Goal: Task Accomplishment & Management: Use online tool/utility

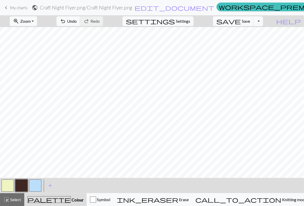
click at [10, 8] on span "My charts" at bounding box center [19, 7] width 18 height 5
click at [250, 21] on span "Save" at bounding box center [246, 21] width 8 height 5
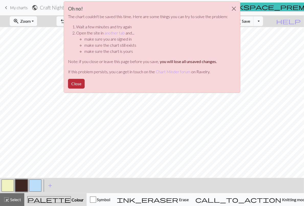
click at [78, 81] on button "Close" at bounding box center [76, 84] width 17 height 10
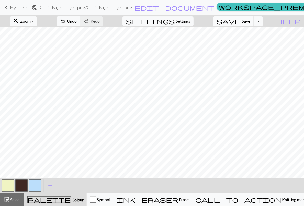
click at [241, 21] on span "save" at bounding box center [228, 21] width 25 height 7
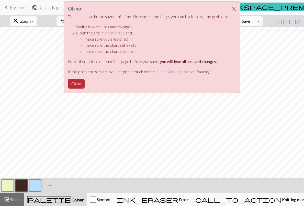
click at [80, 79] on button "Close" at bounding box center [76, 84] width 17 height 10
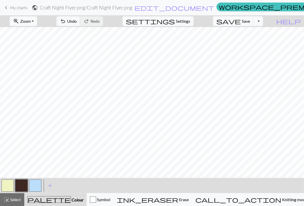
click at [9, 7] on link "keyboard_arrow_left My charts" at bounding box center [15, 7] width 25 height 9
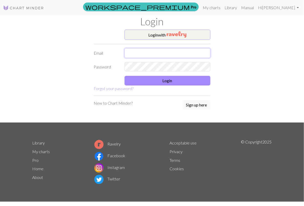
click at [140, 55] on input "text" at bounding box center [167, 53] width 86 height 10
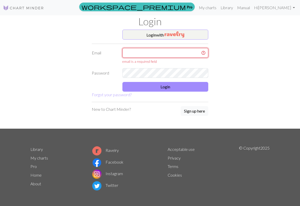
type input "audrey@firstlightaustin.com"
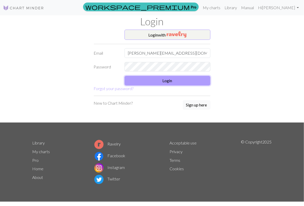
click at [158, 76] on button "Login" at bounding box center [167, 81] width 86 height 10
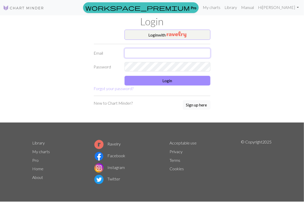
click at [159, 54] on input "text" at bounding box center [167, 53] width 86 height 10
type input "[PERSON_NAME][EMAIL_ADDRESS][DOMAIN_NAME]"
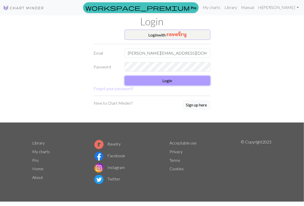
click at [175, 80] on button "Login" at bounding box center [167, 81] width 86 height 10
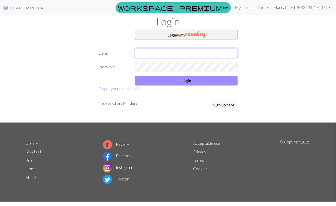
click at [167, 51] on input "text" at bounding box center [186, 53] width 103 height 10
type input "[PERSON_NAME][EMAIL_ADDRESS][DOMAIN_NAME]"
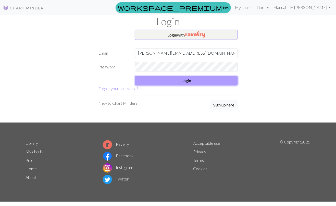
click at [197, 82] on button "Login" at bounding box center [186, 81] width 103 height 10
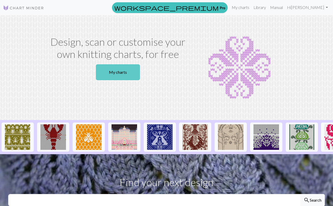
click at [128, 70] on link "My charts" at bounding box center [118, 72] width 44 height 16
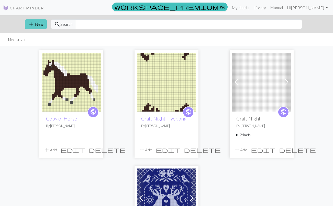
click at [39, 25] on button "add New" at bounding box center [36, 24] width 22 height 10
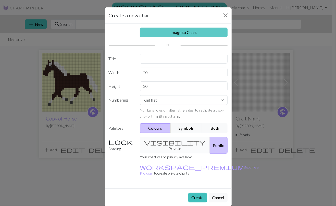
click at [191, 33] on link "Image to Chart" at bounding box center [184, 33] width 88 height 10
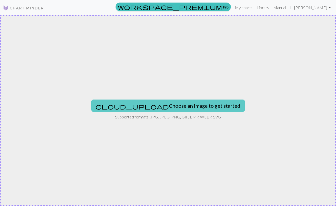
click at [182, 102] on button "cloud_upload Choose an image to get started" at bounding box center [168, 106] width 154 height 12
type input "C:\fakepath\blanket.png"
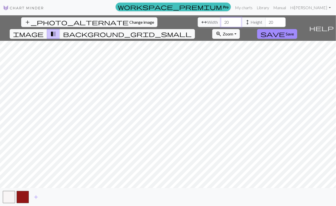
click at [221, 22] on input "20" at bounding box center [231, 22] width 20 height 10
type input "2"
type input "238"
click at [266, 22] on input "20" at bounding box center [276, 22] width 20 height 10
type input "2"
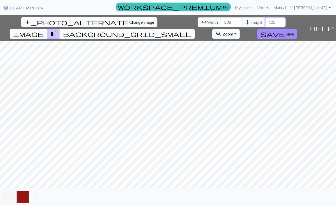
type input "100"
click at [294, 31] on span "Save" at bounding box center [290, 33] width 8 height 5
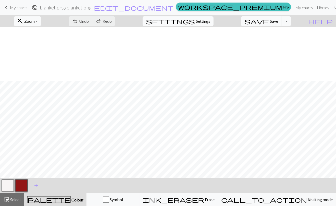
scroll to position [57, 0]
click at [10, 184] on button "button" at bounding box center [8, 186] width 12 height 12
click at [36, 187] on span "add" at bounding box center [36, 185] width 6 height 7
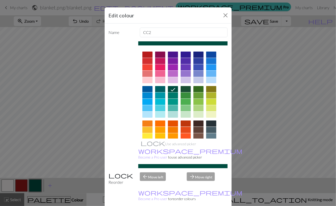
click at [198, 122] on div at bounding box center [199, 124] width 10 height 6
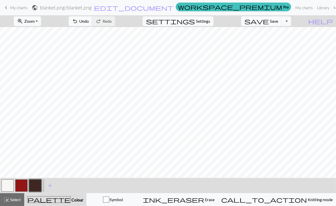
click at [22, 188] on button "button" at bounding box center [21, 186] width 12 height 12
click at [36, 183] on button "button" at bounding box center [35, 186] width 12 height 12
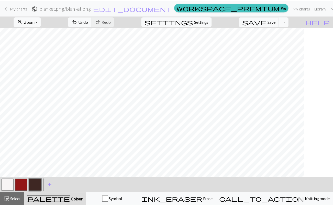
scroll to position [43, 8]
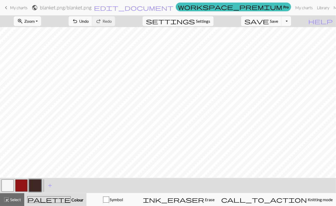
click at [291, 20] on button "Toggle Dropdown" at bounding box center [287, 21] width 10 height 10
click at [280, 41] on button "save_alt Download" at bounding box center [249, 40] width 84 height 8
click at [291, 23] on button "Toggle Dropdown" at bounding box center [287, 21] width 10 height 10
click at [257, 21] on div "zoom_in Zoom Zoom Fit all Fit width Fit height 50% 100% 150% 200% undo Undo Und…" at bounding box center [152, 21] width 305 height 12
click at [291, 22] on button "Toggle Dropdown" at bounding box center [287, 21] width 10 height 10
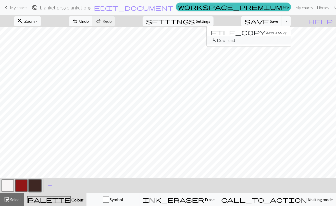
click at [272, 40] on button "save_alt Download" at bounding box center [249, 40] width 84 height 8
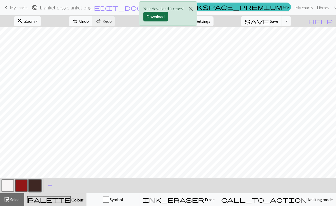
click at [156, 16] on button "Download" at bounding box center [156, 17] width 25 height 10
click at [283, 19] on div "Your download is ready! Download" at bounding box center [168, 15] width 336 height 30
click at [253, 22] on div "Your download is ready! Download" at bounding box center [168, 15] width 336 height 30
click at [191, 9] on button "Close" at bounding box center [191, 9] width 12 height 14
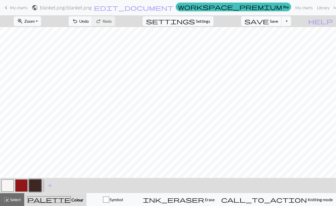
click at [278, 23] on span "Save" at bounding box center [274, 21] width 8 height 5
click at [11, 7] on span "My charts" at bounding box center [19, 7] width 18 height 5
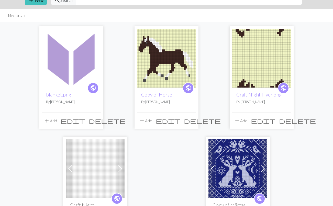
scroll to position [0, 0]
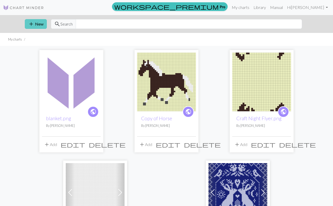
click at [37, 25] on button "add New" at bounding box center [36, 24] width 22 height 10
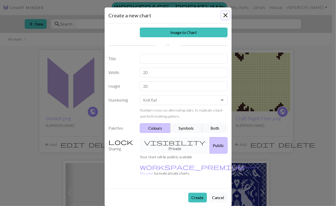
click at [225, 17] on button "Close" at bounding box center [226, 15] width 8 height 8
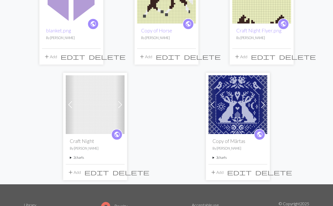
scroll to position [88, 0]
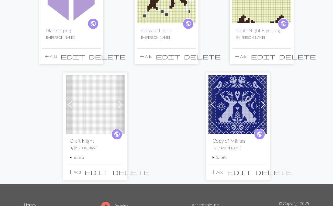
click at [262, 171] on span "delete" at bounding box center [273, 172] width 37 height 7
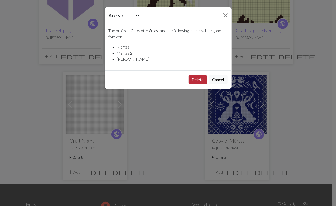
click at [201, 81] on button "Delete" at bounding box center [198, 80] width 18 height 10
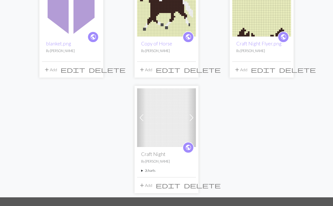
scroll to position [85, 0]
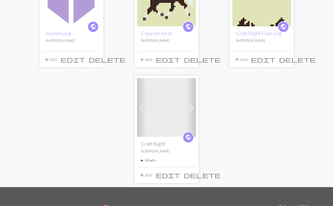
click at [192, 175] on span "delete" at bounding box center [202, 175] width 37 height 7
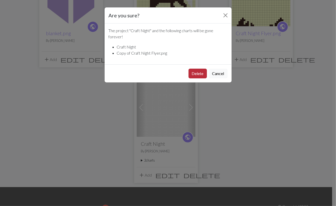
click at [195, 72] on button "Delete" at bounding box center [198, 74] width 18 height 10
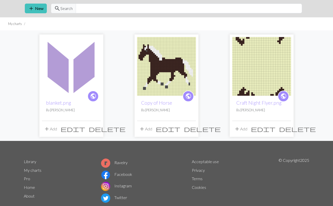
scroll to position [17, 0]
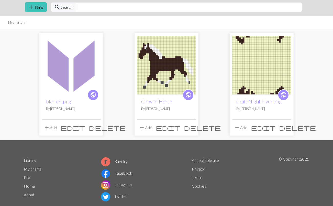
click at [95, 128] on span "delete" at bounding box center [107, 127] width 37 height 7
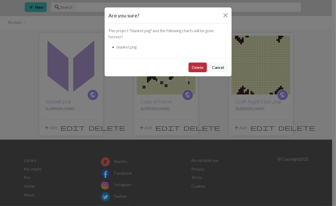
click at [195, 70] on button "Delete" at bounding box center [198, 68] width 18 height 10
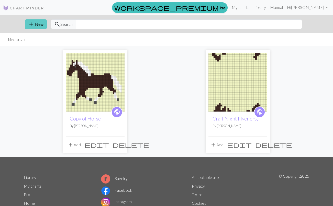
click at [29, 23] on span "add" at bounding box center [31, 24] width 6 height 7
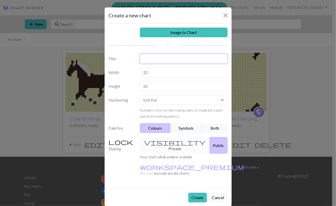
click at [163, 61] on input "text" at bounding box center [184, 59] width 88 height 10
type input "Apple"
click at [183, 32] on link "Image to Chart" at bounding box center [184, 33] width 88 height 10
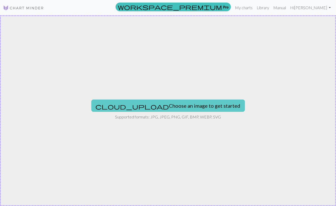
click at [193, 108] on button "cloud_upload Choose an image to get started" at bounding box center [168, 106] width 154 height 12
type input "C:\fakepath\blanket (2).png"
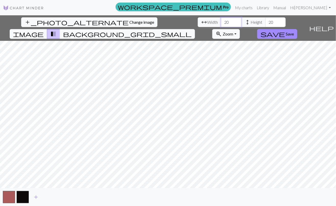
click at [221, 24] on input "20" at bounding box center [231, 22] width 20 height 10
type input "100"
click at [266, 23] on input "20" at bounding box center [276, 22] width 20 height 10
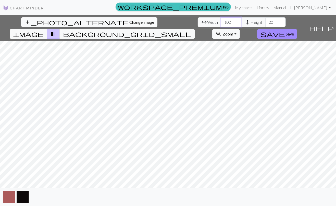
click at [221, 23] on input "100" at bounding box center [231, 22] width 20 height 10
click at [266, 20] on input "20" at bounding box center [276, 22] width 20 height 10
type input "238"
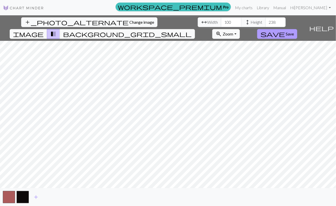
click at [285, 30] on span "save" at bounding box center [273, 33] width 25 height 7
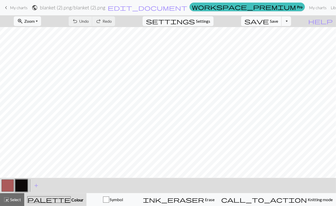
click at [278, 22] on span "Save" at bounding box center [274, 21] width 8 height 5
click at [9, 8] on span "keyboard_arrow_left" at bounding box center [6, 7] width 6 height 7
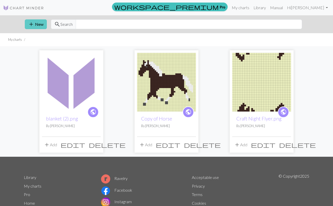
click at [35, 26] on button "add New" at bounding box center [36, 24] width 22 height 10
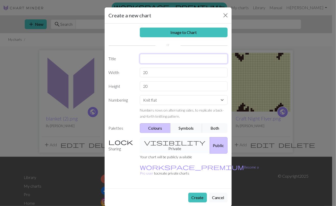
click at [163, 59] on input "text" at bounding box center [184, 59] width 88 height 10
click at [218, 193] on button "Cancel" at bounding box center [218, 198] width 19 height 10
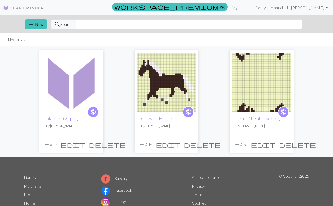
click at [84, 146] on span "edit" at bounding box center [73, 144] width 25 height 7
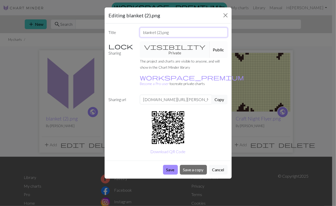
drag, startPoint x: 180, startPoint y: 31, endPoint x: 120, endPoint y: 33, distance: 59.5
click at [120, 33] on div "Title blanket (2).png" at bounding box center [168, 33] width 125 height 10
type input "Apple"
click at [170, 165] on button "Save" at bounding box center [170, 170] width 15 height 10
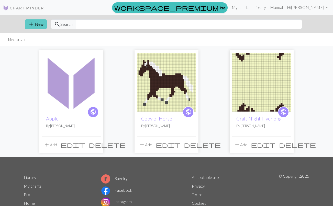
click at [38, 23] on button "add New" at bounding box center [36, 24] width 22 height 10
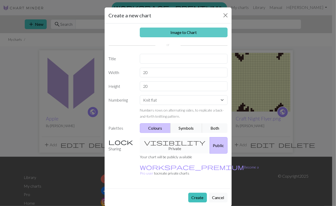
click at [194, 31] on link "Image to Chart" at bounding box center [184, 33] width 88 height 10
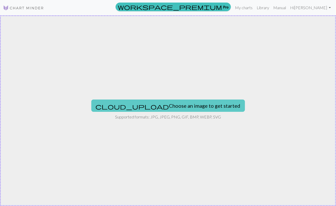
click at [180, 105] on button "cloud_upload Choose an image to get started" at bounding box center [168, 106] width 154 height 12
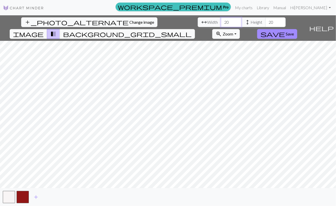
click at [221, 23] on input "20" at bounding box center [231, 22] width 20 height 10
click at [221, 24] on input "20" at bounding box center [231, 22] width 20 height 10
click at [221, 25] on input "20" at bounding box center [231, 22] width 20 height 10
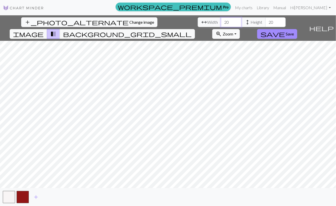
click at [221, 25] on input "20" at bounding box center [231, 22] width 20 height 10
type input "100"
click at [251, 21] on span "Height" at bounding box center [257, 22] width 12 height 6
click at [266, 20] on input "20" at bounding box center [276, 22] width 20 height 10
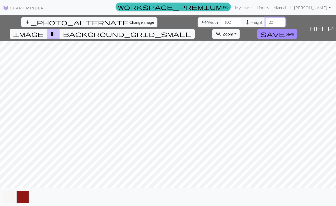
click at [266, 20] on input "20" at bounding box center [276, 22] width 20 height 10
type input "238"
click at [294, 31] on span "Save" at bounding box center [290, 33] width 8 height 5
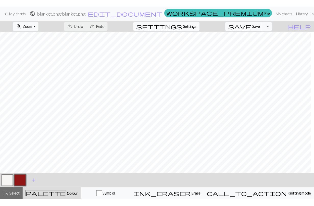
scroll to position [73, 27]
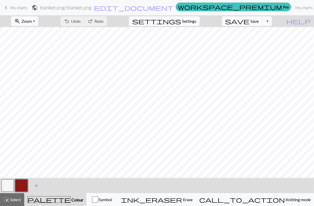
click at [35, 186] on span "add" at bounding box center [36, 185] width 6 height 7
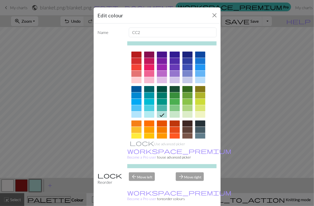
click at [186, 122] on div at bounding box center [188, 124] width 10 height 6
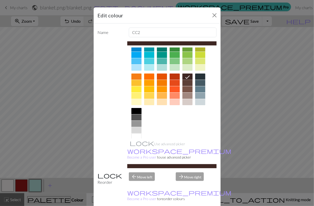
scroll to position [52, 0]
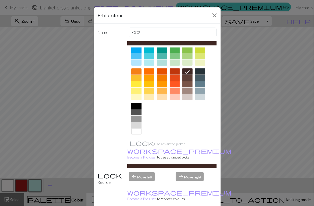
click at [137, 105] on div at bounding box center [137, 106] width 10 height 6
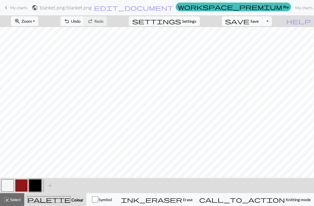
click at [23, 182] on button "button" at bounding box center [21, 186] width 12 height 12
click at [35, 185] on button "button" at bounding box center [35, 186] width 12 height 12
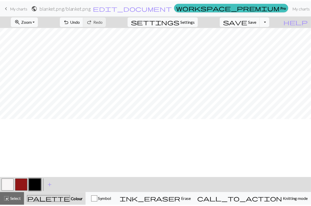
scroll to position [36, 27]
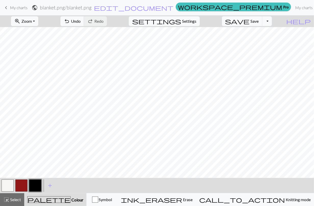
click at [5, 188] on button "button" at bounding box center [8, 186] width 12 height 12
click at [36, 187] on button "button" at bounding box center [35, 186] width 12 height 12
click at [24, 182] on button "button" at bounding box center [21, 186] width 12 height 12
click at [34, 187] on button "button" at bounding box center [35, 186] width 12 height 12
click at [272, 20] on button "Toggle Dropdown" at bounding box center [268, 21] width 10 height 10
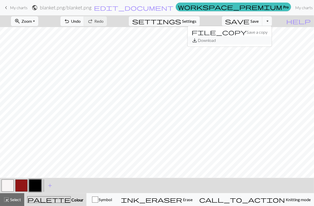
click at [263, 41] on button "save_alt Download" at bounding box center [230, 40] width 84 height 8
click at [272, 21] on button "Toggle Dropdown" at bounding box center [268, 21] width 10 height 10
click at [252, 41] on button "save_alt Download" at bounding box center [230, 40] width 84 height 8
click at [272, 21] on button "Toggle Dropdown" at bounding box center [268, 21] width 10 height 10
click at [198, 40] on span "save_alt" at bounding box center [195, 40] width 6 height 7
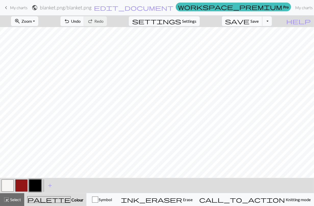
click at [259, 22] on span "Save" at bounding box center [255, 21] width 8 height 5
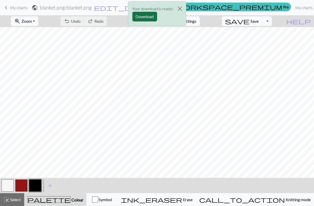
click at [143, 17] on button "Download" at bounding box center [145, 17] width 25 height 10
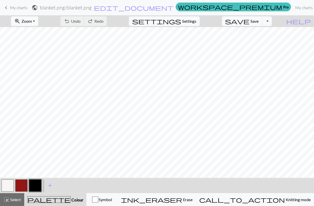
click at [8, 8] on span "keyboard_arrow_left" at bounding box center [6, 7] width 6 height 7
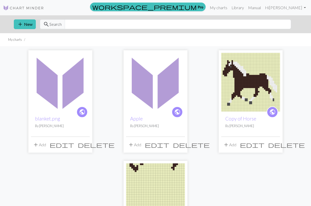
click at [86, 146] on span "delete" at bounding box center [96, 144] width 37 height 7
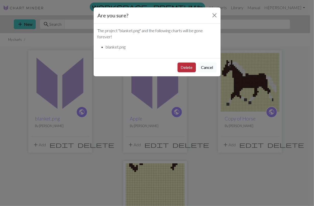
click at [183, 67] on button "Delete" at bounding box center [187, 68] width 18 height 10
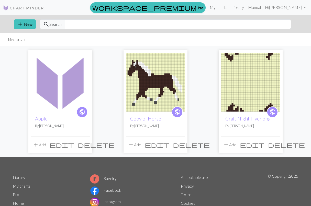
click at [73, 84] on img at bounding box center [60, 82] width 59 height 59
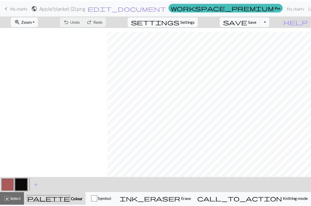
scroll to position [613, 273]
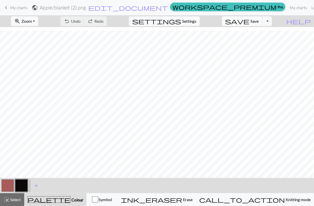
click at [7, 9] on span "keyboard_arrow_left" at bounding box center [6, 7] width 6 height 7
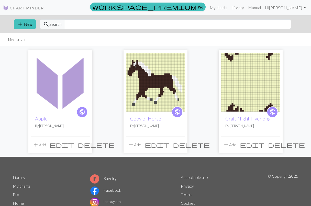
click at [86, 145] on span "delete" at bounding box center [96, 144] width 37 height 7
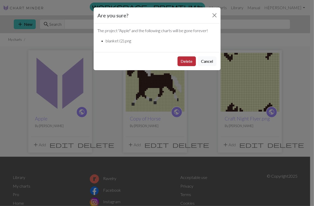
click at [187, 62] on button "Delete" at bounding box center [187, 61] width 18 height 10
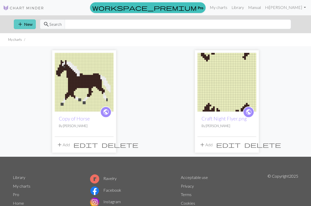
click at [28, 24] on button "add New" at bounding box center [25, 24] width 22 height 10
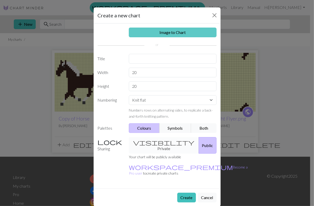
click at [162, 30] on link "Image to Chart" at bounding box center [173, 33] width 88 height 10
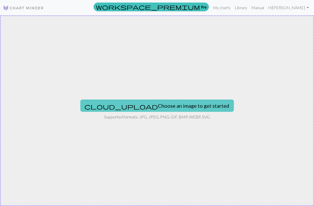
click at [185, 103] on button "cloud_upload Choose an image to get started" at bounding box center [157, 106] width 154 height 12
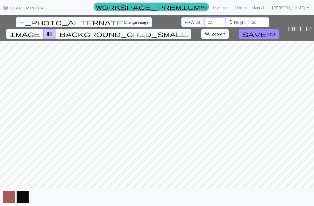
click at [205, 23] on input "20" at bounding box center [215, 22] width 20 height 10
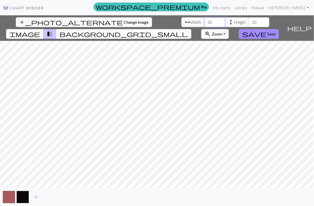
click at [205, 23] on input "20" at bounding box center [215, 22] width 20 height 10
type input "100"
click at [249, 22] on input "20" at bounding box center [259, 22] width 20 height 10
type input "238"
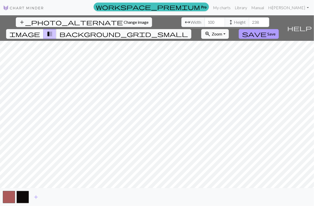
click at [267, 30] on span "save" at bounding box center [254, 33] width 25 height 7
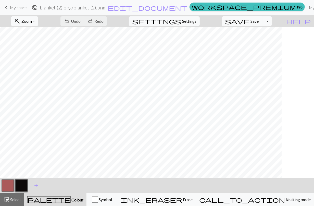
scroll to position [255, 510]
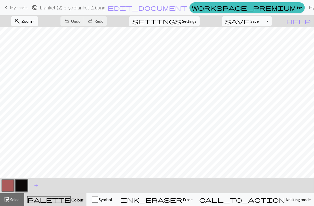
click at [10, 188] on button "button" at bounding box center [8, 186] width 12 height 12
click at [6, 187] on button "button" at bounding box center [8, 186] width 12 height 12
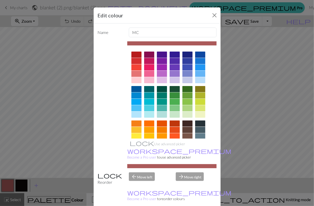
scroll to position [54, 0]
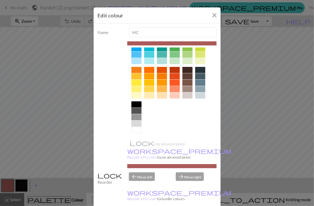
click at [136, 132] on div at bounding box center [137, 130] width 10 height 6
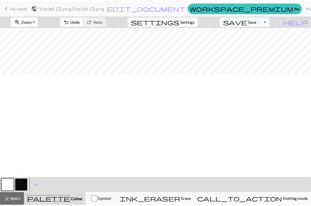
scroll to position [55, 79]
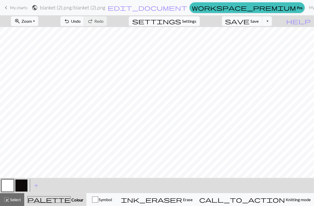
click at [7, 6] on span "keyboard_arrow_left" at bounding box center [6, 7] width 6 height 7
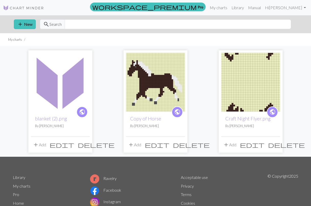
click at [84, 146] on span "delete" at bounding box center [96, 144] width 37 height 7
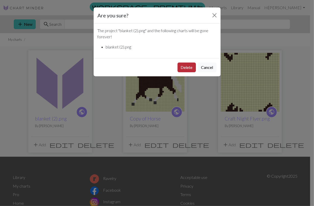
click at [188, 70] on button "Delete" at bounding box center [187, 68] width 18 height 10
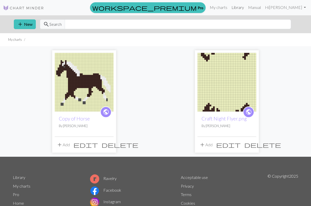
click at [229, 8] on link "Library" at bounding box center [237, 7] width 17 height 10
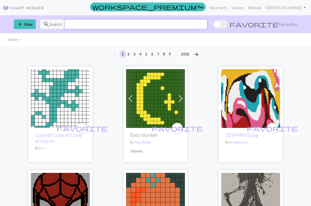
click at [105, 27] on input "text" at bounding box center [136, 24] width 142 height 10
type input "apple"
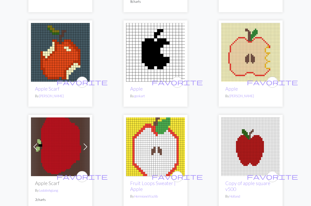
scroll to position [1054, 0]
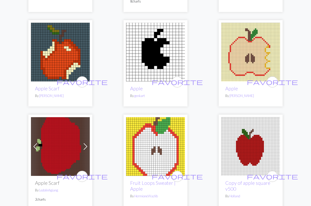
click at [261, 56] on img at bounding box center [250, 52] width 59 height 59
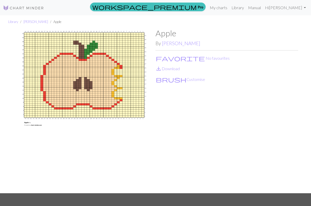
click at [173, 82] on div "Apple By [PERSON_NAME] favorite No favourites save_alt Download brush Customise" at bounding box center [226, 110] width 143 height 165
click at [162, 80] on button "brush Customise" at bounding box center [180, 79] width 50 height 7
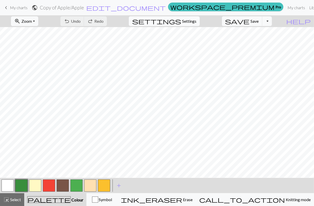
click at [195, 23] on span "Settings" at bounding box center [189, 21] width 14 height 6
select select "aran"
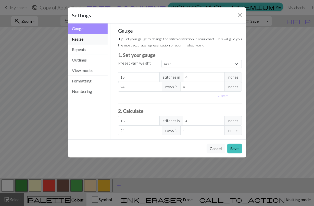
click at [92, 41] on button "Resize" at bounding box center [88, 39] width 40 height 10
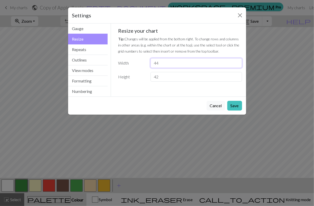
click at [162, 63] on input "44" at bounding box center [196, 63] width 91 height 10
click at [160, 63] on input "44" at bounding box center [196, 63] width 91 height 10
drag, startPoint x: 170, startPoint y: 62, endPoint x: 144, endPoint y: 59, distance: 25.5
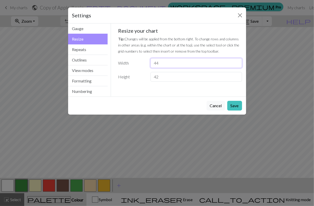
click at [144, 59] on div "Width 44" at bounding box center [180, 63] width 130 height 10
type input "100"
click at [160, 77] on input "42" at bounding box center [196, 77] width 91 height 10
click at [157, 77] on input "42" at bounding box center [196, 77] width 91 height 10
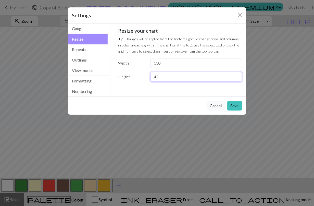
click at [157, 77] on input "42" at bounding box center [196, 77] width 91 height 10
type input "238"
click at [234, 105] on button "Save" at bounding box center [235, 106] width 15 height 10
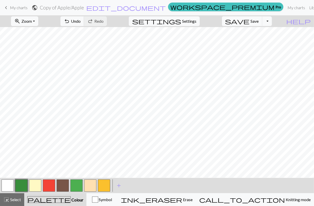
click at [10, 7] on span "My charts" at bounding box center [19, 7] width 18 height 5
click at [38, 183] on button "button" at bounding box center [35, 186] width 12 height 12
click at [32, 187] on button "button" at bounding box center [35, 186] width 12 height 12
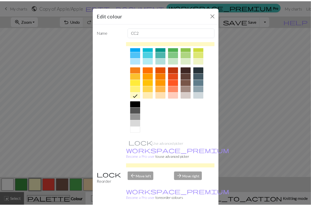
scroll to position [54, 0]
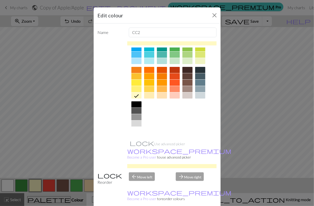
click at [132, 129] on div at bounding box center [137, 130] width 10 height 6
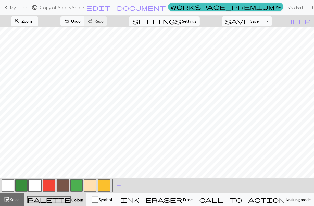
click at [10, 7] on link "keyboard_arrow_left My charts" at bounding box center [15, 7] width 25 height 9
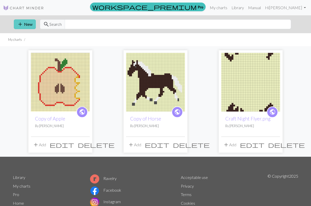
click at [29, 26] on button "add New" at bounding box center [25, 24] width 22 height 10
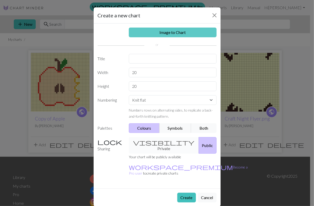
click at [174, 33] on link "Image to Chart" at bounding box center [173, 33] width 88 height 10
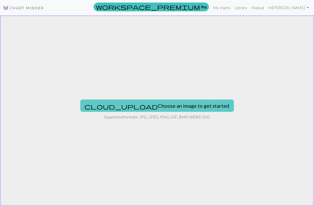
click at [167, 105] on button "cloud_upload Choose an image to get started" at bounding box center [157, 106] width 154 height 12
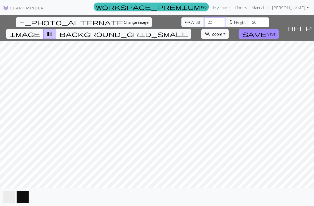
click at [205, 23] on input "20" at bounding box center [215, 22] width 20 height 10
type input "100"
click at [249, 21] on input "20" at bounding box center [259, 22] width 20 height 10
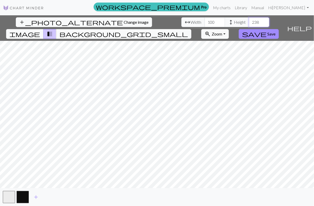
type input "238"
click at [279, 29] on button "save Save" at bounding box center [259, 34] width 40 height 10
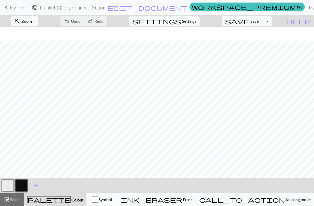
scroll to position [582, 0]
click at [10, 185] on button "button" at bounding box center [8, 186] width 12 height 12
click at [21, 184] on button "button" at bounding box center [21, 186] width 12 height 12
click at [259, 22] on span "Save" at bounding box center [255, 21] width 8 height 5
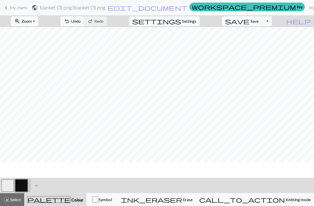
scroll to position [235, 0]
click at [259, 19] on span "Save" at bounding box center [255, 21] width 8 height 5
click at [272, 21] on button "Toggle Dropdown" at bounding box center [268, 21] width 10 height 10
click at [198, 41] on span "save_alt" at bounding box center [195, 40] width 6 height 7
click at [272, 22] on button "Toggle Dropdown" at bounding box center [268, 21] width 10 height 10
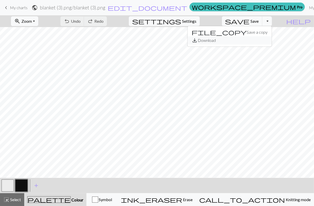
click at [263, 41] on button "save_alt Download" at bounding box center [230, 40] width 84 height 8
click at [250, 24] on span "save" at bounding box center [238, 21] width 25 height 7
click at [271, 21] on button "Toggle Dropdown" at bounding box center [268, 21] width 10 height 10
click at [254, 40] on button "save_alt Download" at bounding box center [230, 40] width 84 height 8
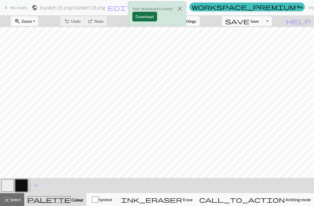
click at [142, 16] on button "Download" at bounding box center [145, 17] width 25 height 10
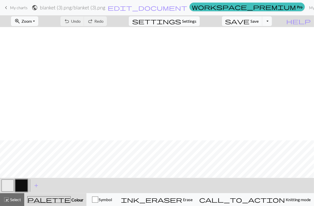
scroll to position [349, 0]
click at [21, 187] on button "button" at bounding box center [21, 186] width 12 height 12
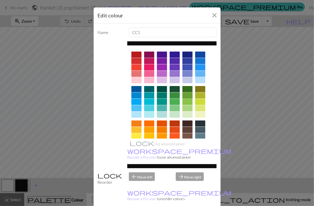
click at [187, 94] on div at bounding box center [188, 95] width 10 height 6
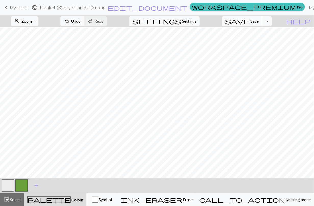
click at [17, 187] on button "button" at bounding box center [21, 186] width 12 height 12
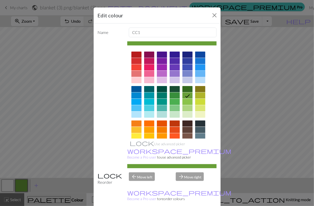
click at [199, 74] on div at bounding box center [200, 74] width 10 height 6
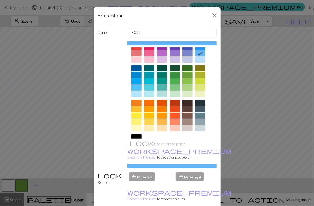
scroll to position [23, 0]
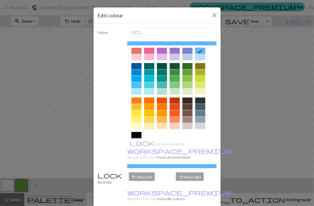
click at [186, 111] on div at bounding box center [188, 113] width 10 height 6
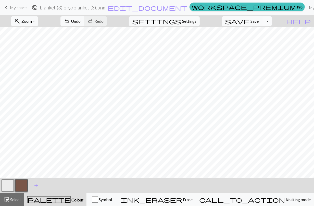
click at [272, 21] on button "Toggle Dropdown" at bounding box center [268, 21] width 10 height 10
click at [258, 19] on button "save Save Save" at bounding box center [242, 21] width 41 height 10
click at [258, 19] on div "Chart saved" at bounding box center [157, 10] width 314 height 20
click at [272, 21] on button "Toggle Dropdown" at bounding box center [268, 21] width 10 height 10
click at [257, 40] on button "save_alt Download" at bounding box center [230, 40] width 84 height 8
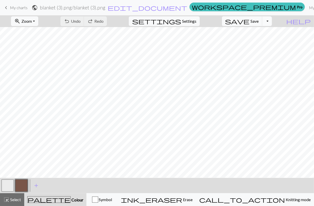
click at [272, 21] on button "Toggle Dropdown" at bounding box center [268, 21] width 10 height 10
click at [254, 41] on button "save_alt Download" at bounding box center [230, 40] width 84 height 8
click at [272, 19] on button "Toggle Dropdown" at bounding box center [268, 21] width 10 height 10
click at [198, 42] on span "save_alt" at bounding box center [195, 40] width 6 height 7
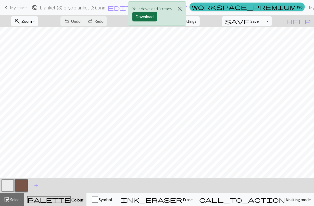
click at [147, 13] on button "Download" at bounding box center [145, 17] width 25 height 10
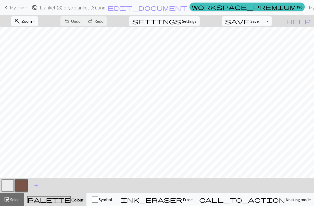
click at [8, 8] on span "keyboard_arrow_left" at bounding box center [6, 7] width 6 height 7
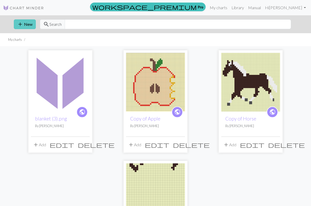
click at [26, 26] on button "add New" at bounding box center [25, 24] width 22 height 10
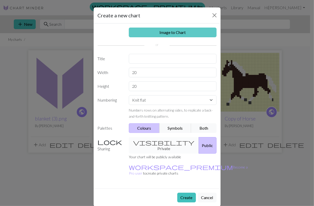
click at [163, 33] on link "Image to Chart" at bounding box center [173, 33] width 88 height 10
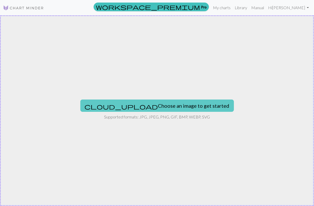
click at [145, 104] on button "cloud_upload Choose an image to get started" at bounding box center [157, 106] width 154 height 12
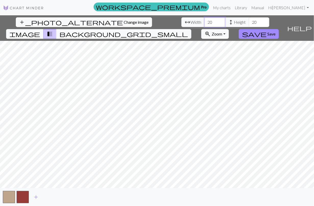
click at [205, 21] on input "20" at bounding box center [215, 22] width 20 height 10
click at [205, 22] on input "20" at bounding box center [215, 22] width 20 height 10
type input "100"
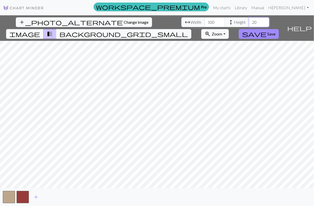
click at [249, 23] on input "20" at bounding box center [259, 22] width 20 height 10
type input "238"
click at [276, 31] on span "Save" at bounding box center [272, 33] width 8 height 5
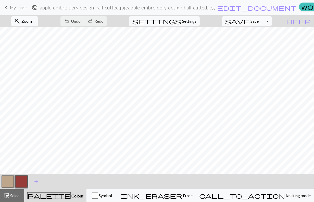
click at [11, 182] on button "button" at bounding box center [8, 182] width 12 height 12
click at [9, 182] on button "button" at bounding box center [8, 182] width 12 height 12
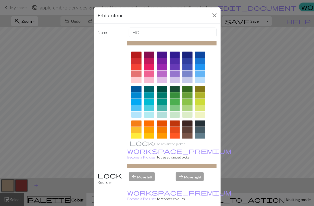
scroll to position [54, 0]
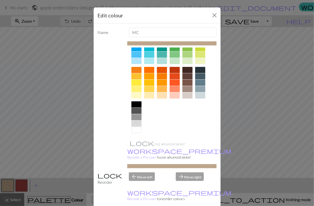
click at [133, 131] on div at bounding box center [137, 130] width 10 height 6
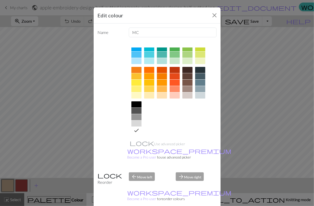
scroll to position [12, 0]
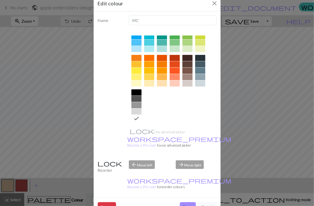
click at [185, 202] on button "Done" at bounding box center [188, 207] width 16 height 10
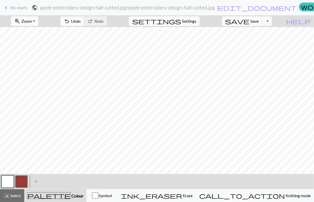
click at [20, 182] on button "button" at bounding box center [21, 182] width 12 height 12
click at [22, 182] on button "button" at bounding box center [21, 182] width 12 height 12
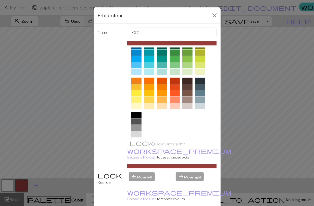
scroll to position [44, 0]
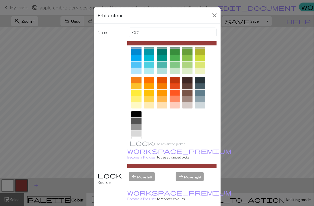
click at [175, 99] on div at bounding box center [175, 99] width 10 height 6
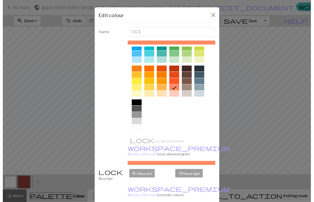
scroll to position [12, 0]
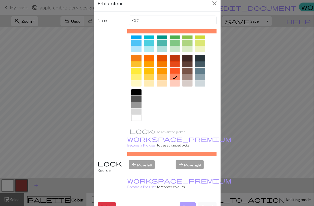
click at [188, 202] on button "Done" at bounding box center [188, 207] width 16 height 10
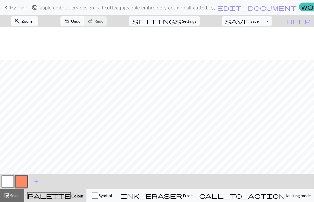
scroll to position [585, 383]
click at [8, 181] on button "button" at bounding box center [8, 182] width 12 height 12
click at [22, 178] on button "button" at bounding box center [21, 182] width 12 height 12
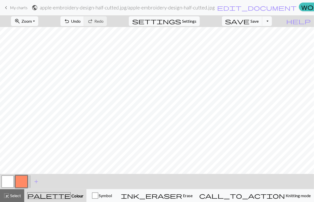
click at [8, 179] on button "button" at bounding box center [8, 182] width 12 height 12
click at [22, 183] on button "button" at bounding box center [21, 182] width 12 height 12
click at [12, 180] on button "button" at bounding box center [8, 182] width 12 height 12
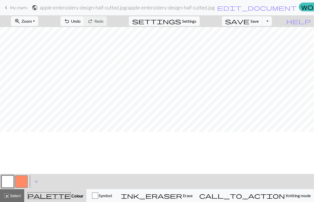
scroll to position [184, 190]
click at [19, 184] on button "button" at bounding box center [21, 182] width 12 height 12
click at [259, 21] on span "Save" at bounding box center [255, 21] width 8 height 5
click at [272, 22] on button "Toggle Dropdown" at bounding box center [268, 21] width 10 height 10
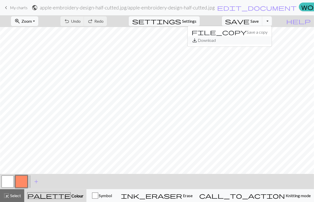
click at [258, 41] on button "save_alt Download" at bounding box center [230, 40] width 84 height 8
click at [272, 20] on button "Toggle Dropdown" at bounding box center [268, 21] width 10 height 10
click at [251, 41] on button "save_alt Download" at bounding box center [230, 40] width 84 height 8
